Goal: Transaction & Acquisition: Purchase product/service

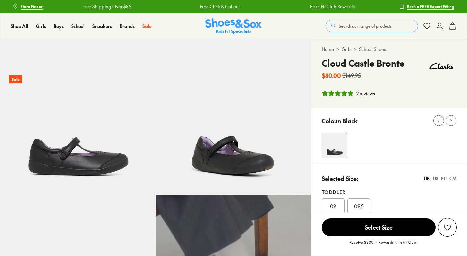
select select "*"
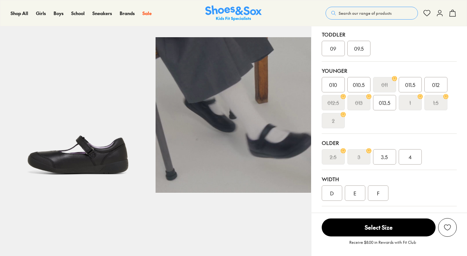
scroll to position [158, 0]
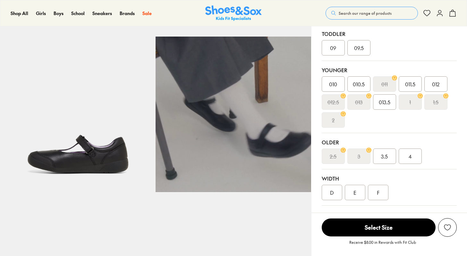
click at [409, 161] on div "4" at bounding box center [410, 155] width 23 height 15
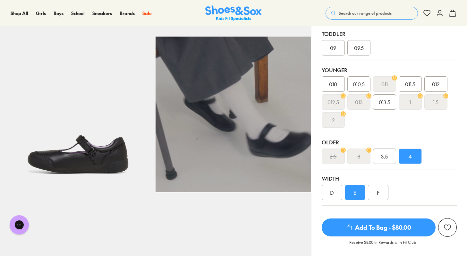
click at [387, 160] on span "3.5" at bounding box center [384, 156] width 7 height 8
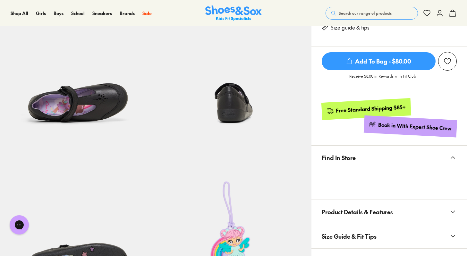
scroll to position [365, 0]
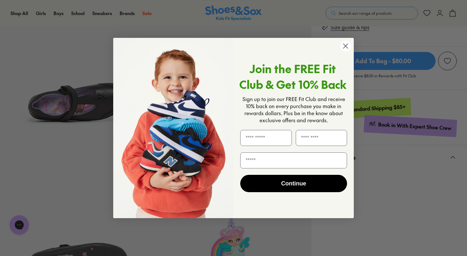
click at [346, 46] on circle "Close dialog" at bounding box center [345, 46] width 11 height 11
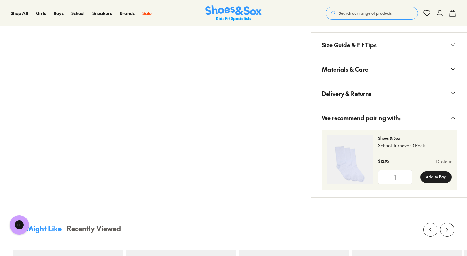
scroll to position [639, 0]
click at [441, 176] on button "Add to Bag" at bounding box center [435, 177] width 31 height 12
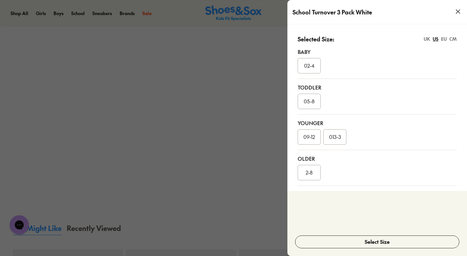
click at [305, 137] on span "09-12" at bounding box center [309, 136] width 12 height 7
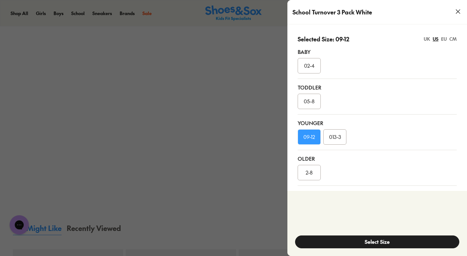
click at [361, 244] on button "Select Size" at bounding box center [377, 241] width 164 height 13
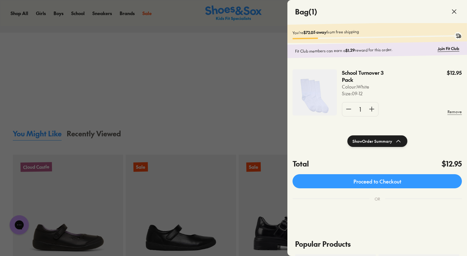
scroll to position [627, 0]
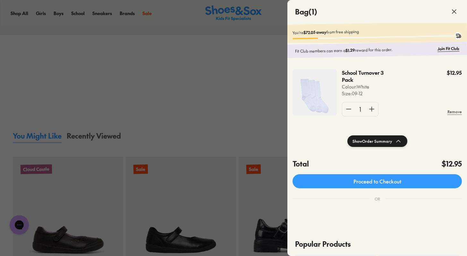
click at [261, 108] on div at bounding box center [233, 128] width 467 height 256
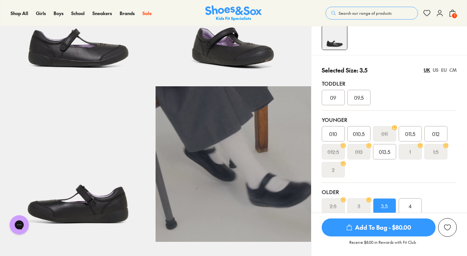
scroll to position [107, 0]
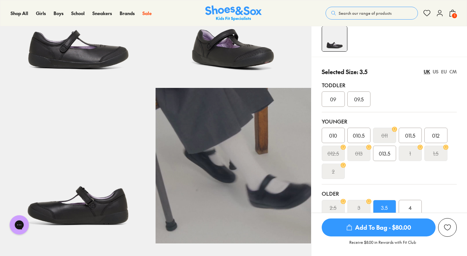
click at [434, 72] on div "US" at bounding box center [436, 71] width 6 height 7
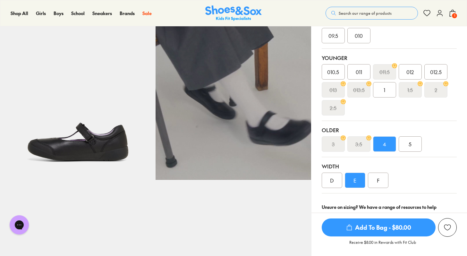
scroll to position [177, 0]
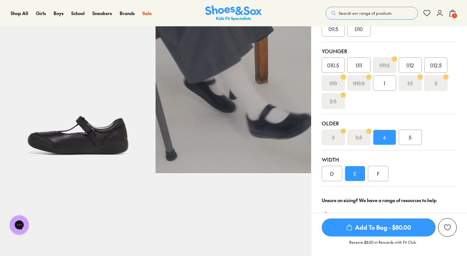
click at [388, 139] on div "4" at bounding box center [384, 137] width 23 height 15
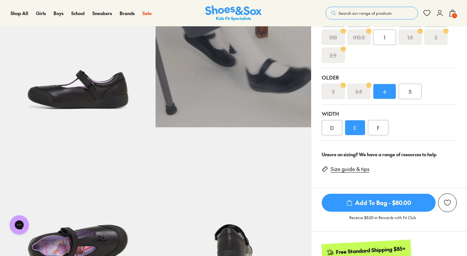
scroll to position [223, 0]
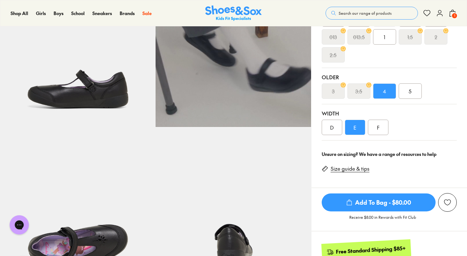
click at [377, 201] on span "Add To Bag - $80.00" at bounding box center [379, 202] width 114 height 18
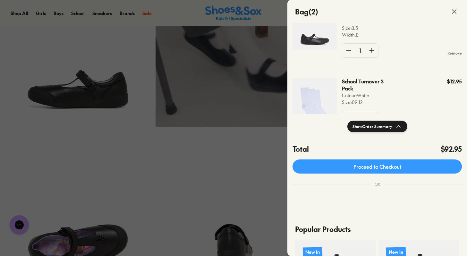
scroll to position [65, 0]
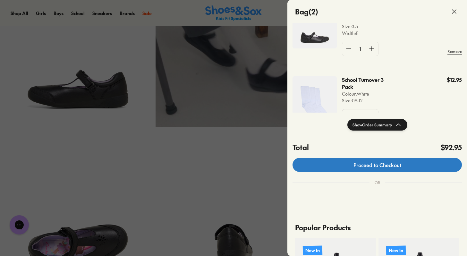
click at [369, 165] on link "Proceed to Checkout" at bounding box center [376, 165] width 169 height 14
